Goal: Information Seeking & Learning: Learn about a topic

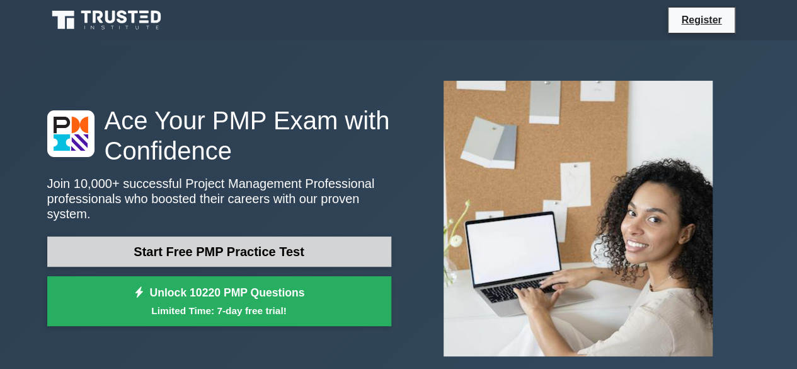
click at [258, 244] on link "Start Free PMP Practice Test" at bounding box center [219, 251] width 344 height 30
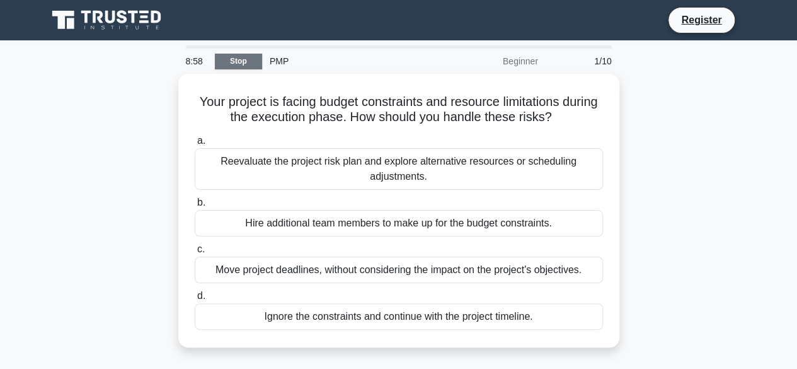
click at [234, 61] on link "Stop" at bounding box center [238, 62] width 47 height 16
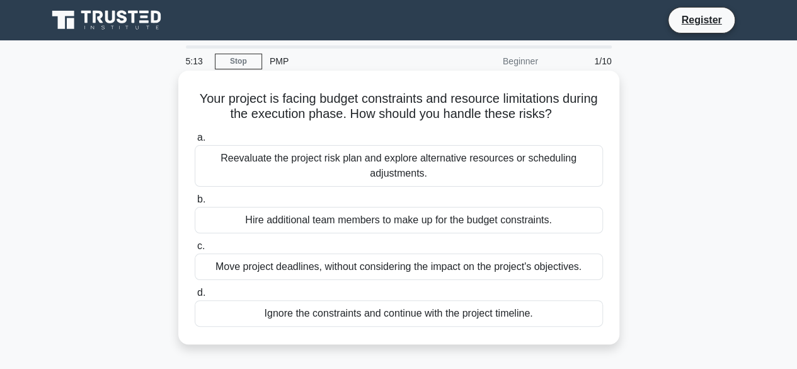
click at [357, 161] on div "Reevaluate the project risk plan and explore alternative resources or schedulin…" at bounding box center [399, 166] width 408 height 42
click at [195, 142] on input "a. Reevaluate the project risk plan and explore alternative resources or schedu…" at bounding box center [195, 138] width 0 height 8
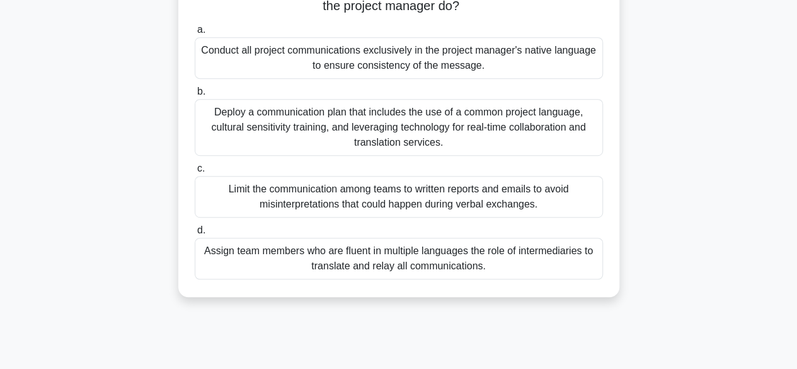
scroll to position [296, 0]
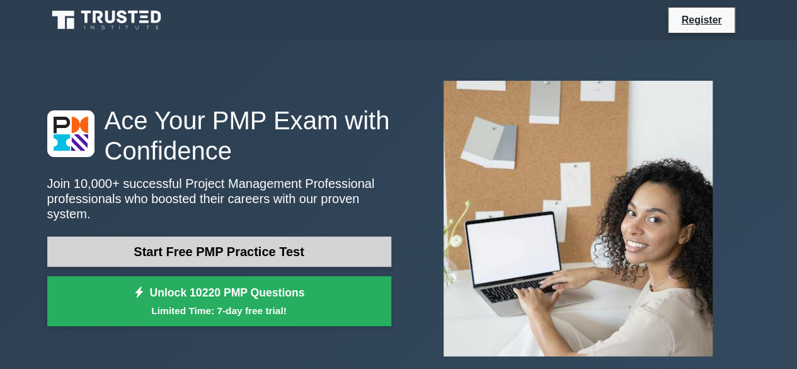
click at [267, 250] on link "Start Free PMP Practice Test" at bounding box center [219, 251] width 344 height 30
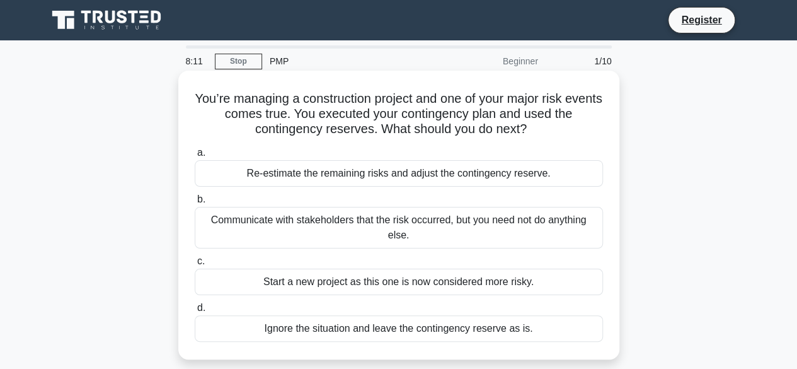
click at [306, 229] on div "Communicate with stakeholders that the risk occurred, but you need not do anyth…" at bounding box center [399, 228] width 408 height 42
click at [195, 204] on input "b. Communicate with stakeholders that the risk occurred, but you need not do an…" at bounding box center [195, 199] width 0 height 8
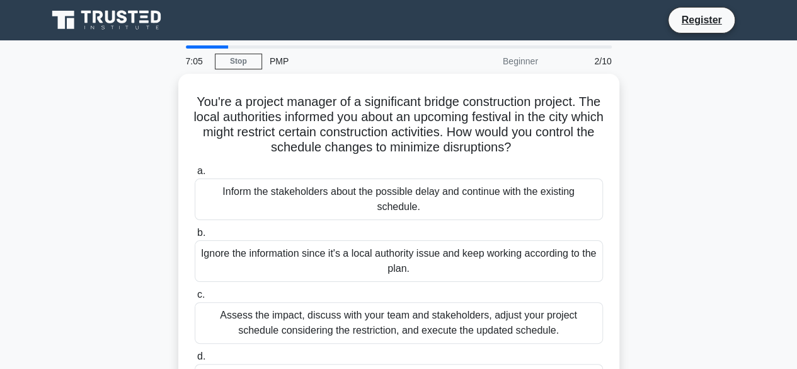
click at [132, 167] on div "You're a project manager of a significant bridge construction project. The loca…" at bounding box center [399, 248] width 719 height 349
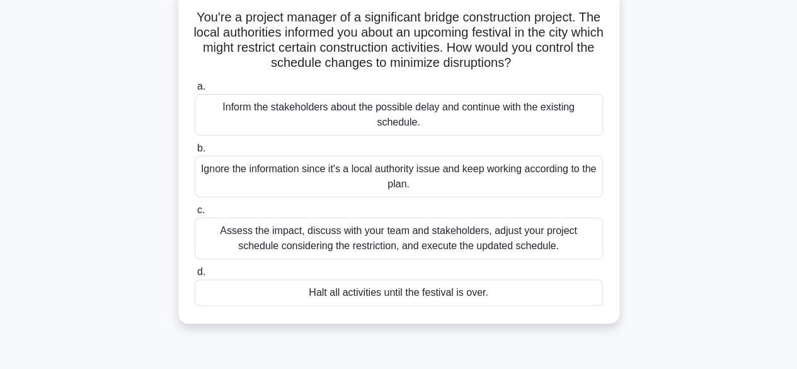
scroll to position [89, 0]
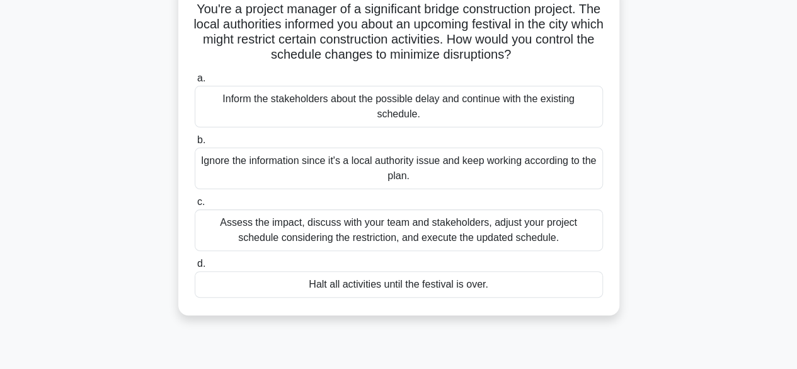
click at [418, 226] on div "Assess the impact, discuss with your team and stakeholders, adjust your project…" at bounding box center [399, 230] width 408 height 42
click at [195, 206] on input "c. Assess the impact, discuss with your team and stakeholders, adjust your proj…" at bounding box center [195, 202] width 0 height 8
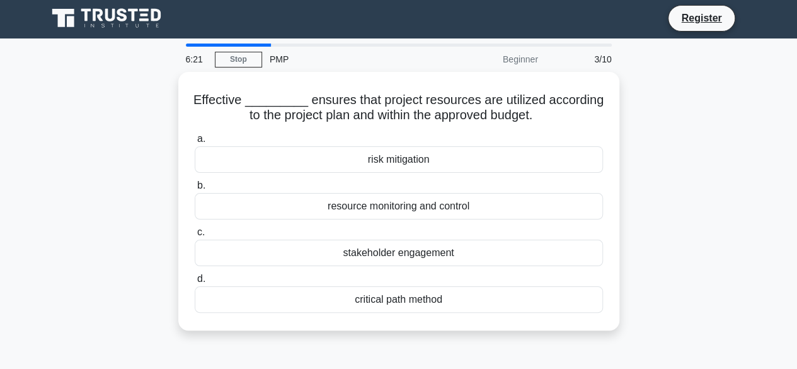
scroll to position [0, 0]
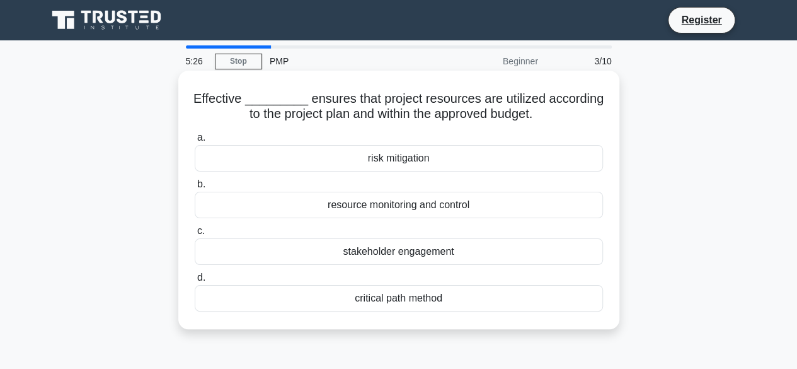
click at [400, 251] on div "stakeholder engagement" at bounding box center [399, 251] width 408 height 26
click at [195, 235] on input "c. stakeholder engagement" at bounding box center [195, 231] width 0 height 8
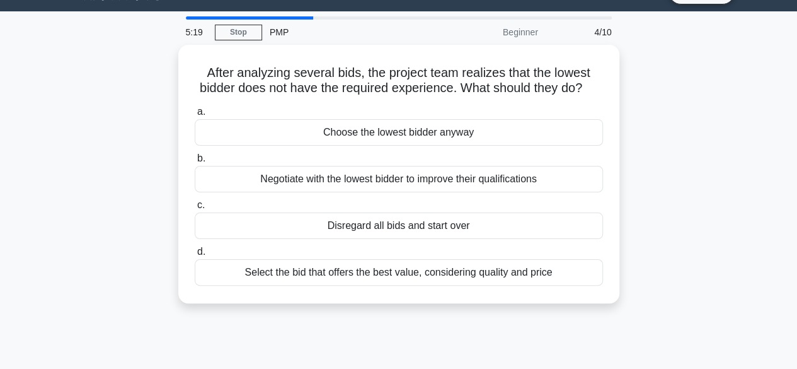
scroll to position [26, 0]
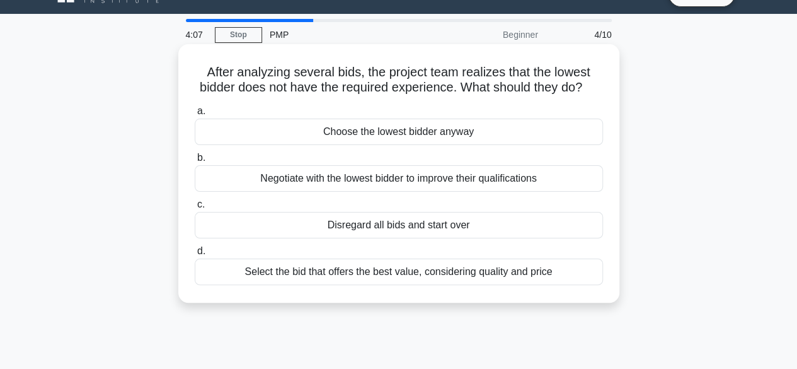
click at [498, 282] on div "Select the bid that offers the best value, considering quality and price" at bounding box center [399, 271] width 408 height 26
click at [195, 255] on input "d. Select the bid that offers the best value, considering quality and price" at bounding box center [195, 251] width 0 height 8
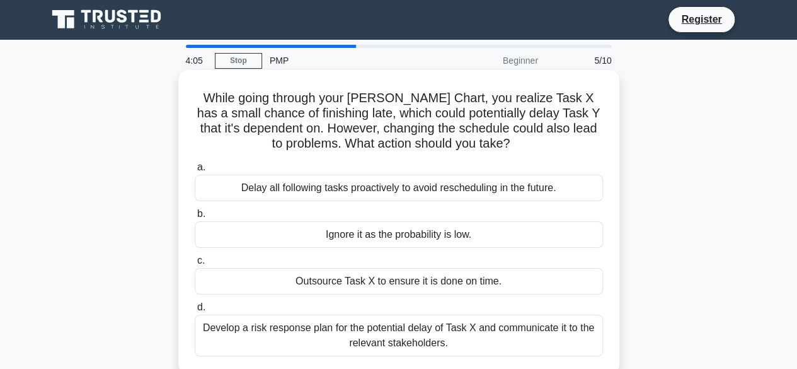
scroll to position [0, 0]
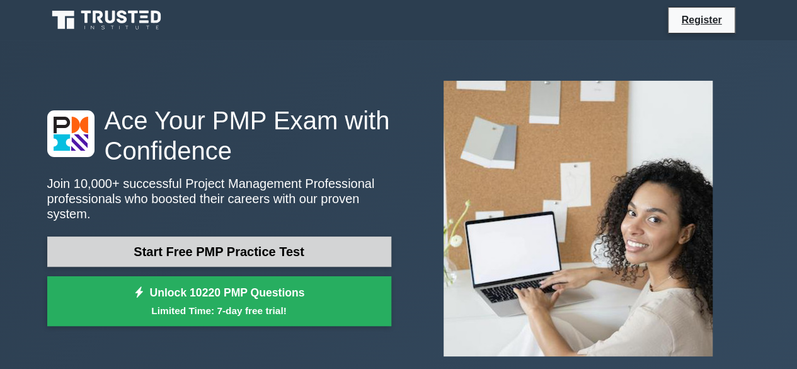
click at [202, 243] on link "Start Free PMP Practice Test" at bounding box center [219, 251] width 344 height 30
